Goal: Task Accomplishment & Management: Manage account settings

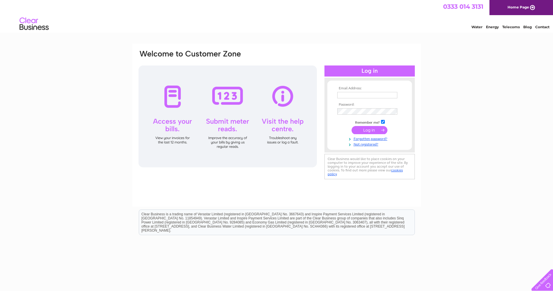
type input "paul@jkmccrone.co.uk"
click at [364, 131] on input "submit" at bounding box center [370, 130] width 36 height 8
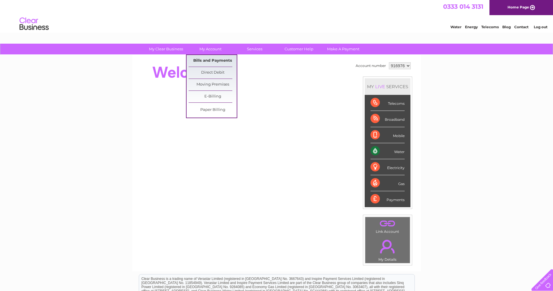
click at [209, 60] on link "Bills and Payments" at bounding box center [213, 61] width 48 height 12
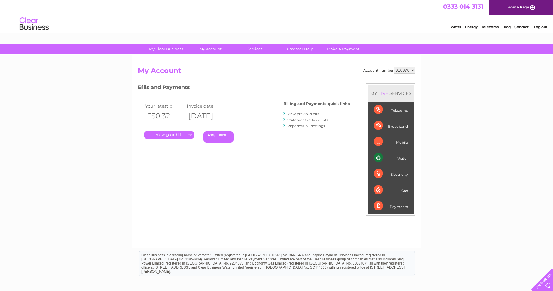
click at [166, 133] on link "." at bounding box center [169, 135] width 51 height 8
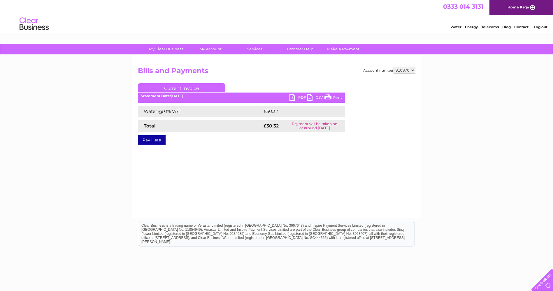
click at [296, 97] on link "PDF" at bounding box center [297, 98] width 17 height 8
click at [298, 98] on link "PDF" at bounding box center [297, 98] width 17 height 8
